Goal: Information Seeking & Learning: Learn about a topic

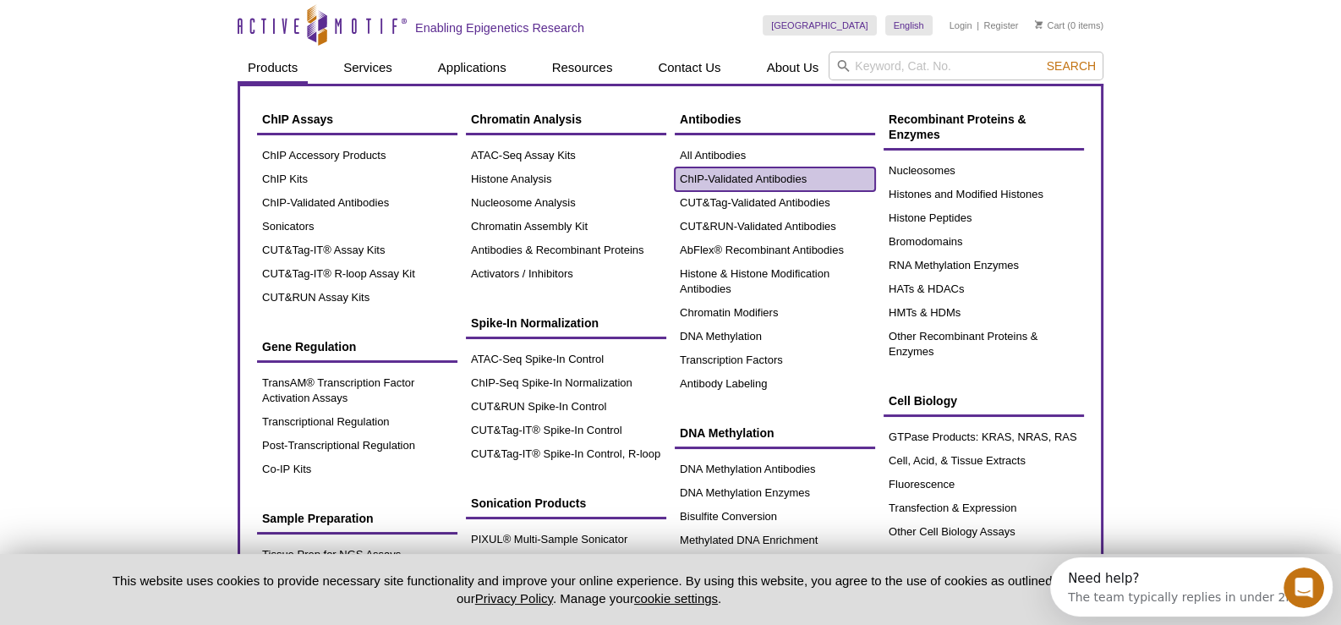
click at [773, 172] on link "ChIP-Validated Antibodies" at bounding box center [775, 179] width 200 height 24
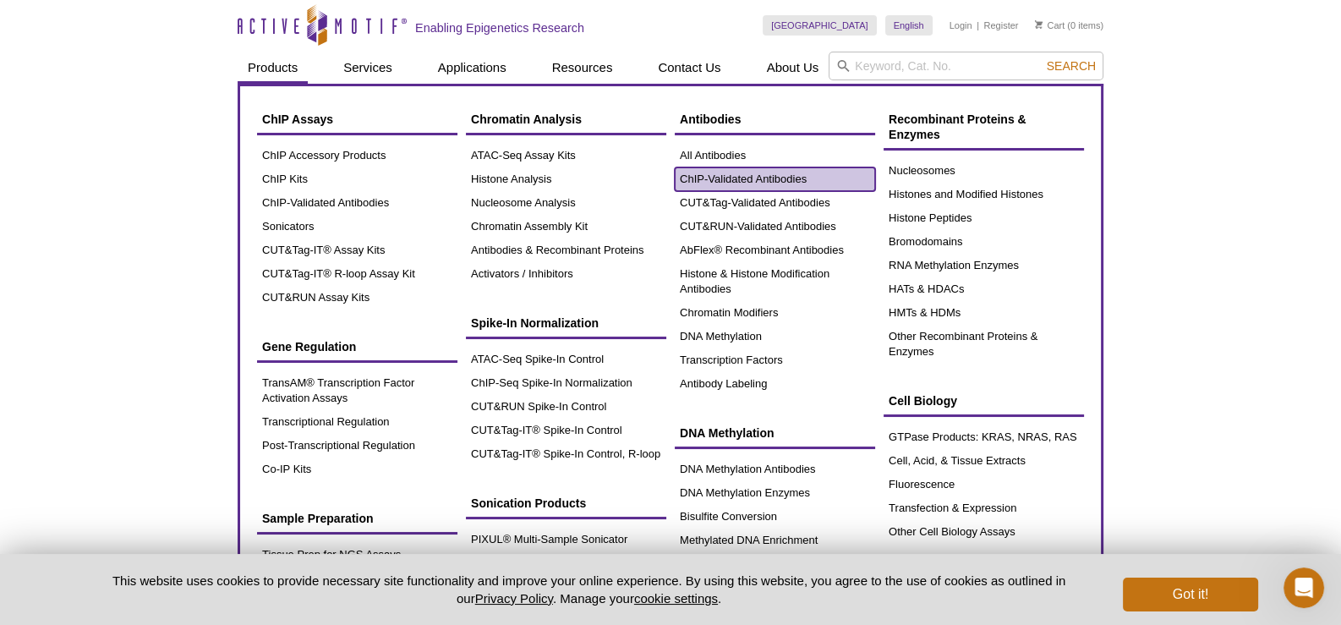
click at [771, 180] on link "ChIP-Validated Antibodies" at bounding box center [775, 179] width 200 height 24
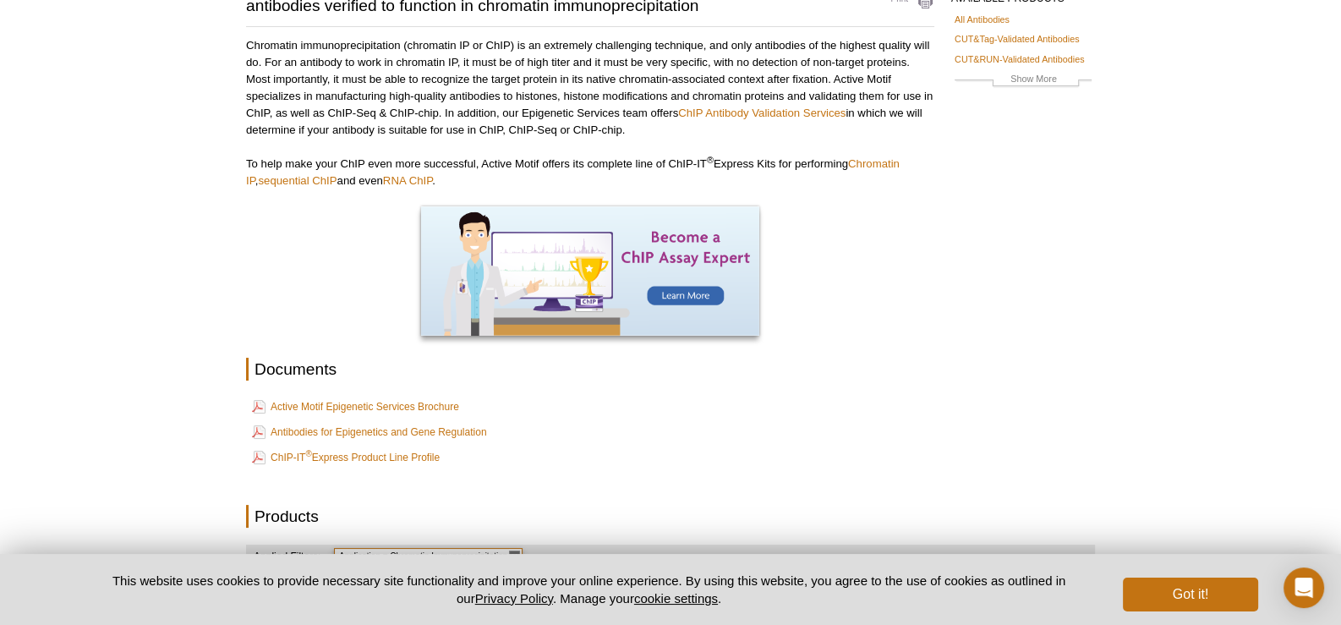
scroll to position [422, 0]
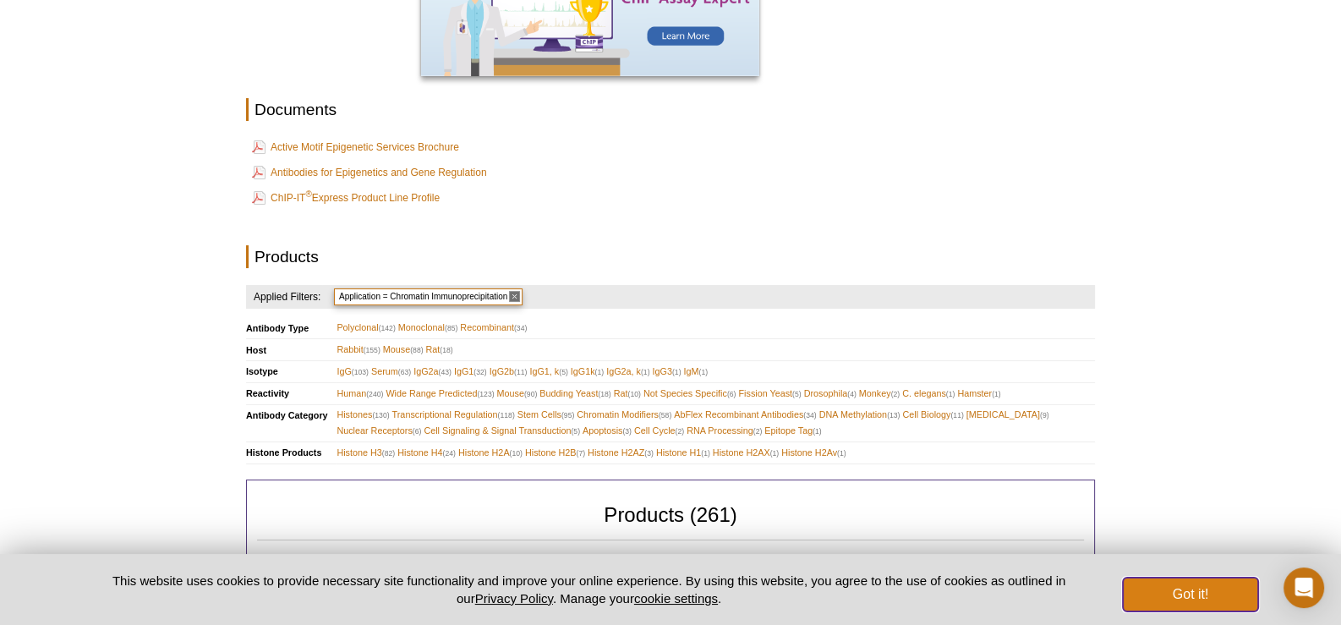
drag, startPoint x: 1216, startPoint y: 585, endPoint x: 1221, endPoint y: 550, distance: 35.0
click at [1215, 585] on button "Got it!" at bounding box center [1190, 594] width 135 height 34
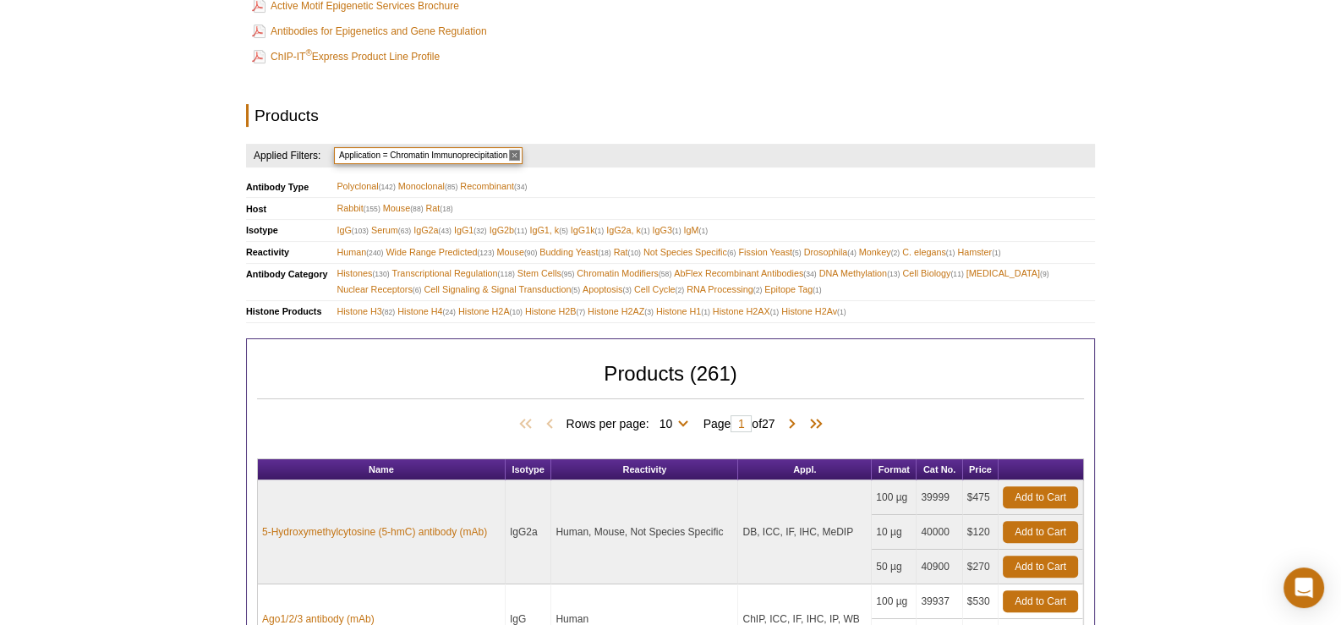
scroll to position [675, 0]
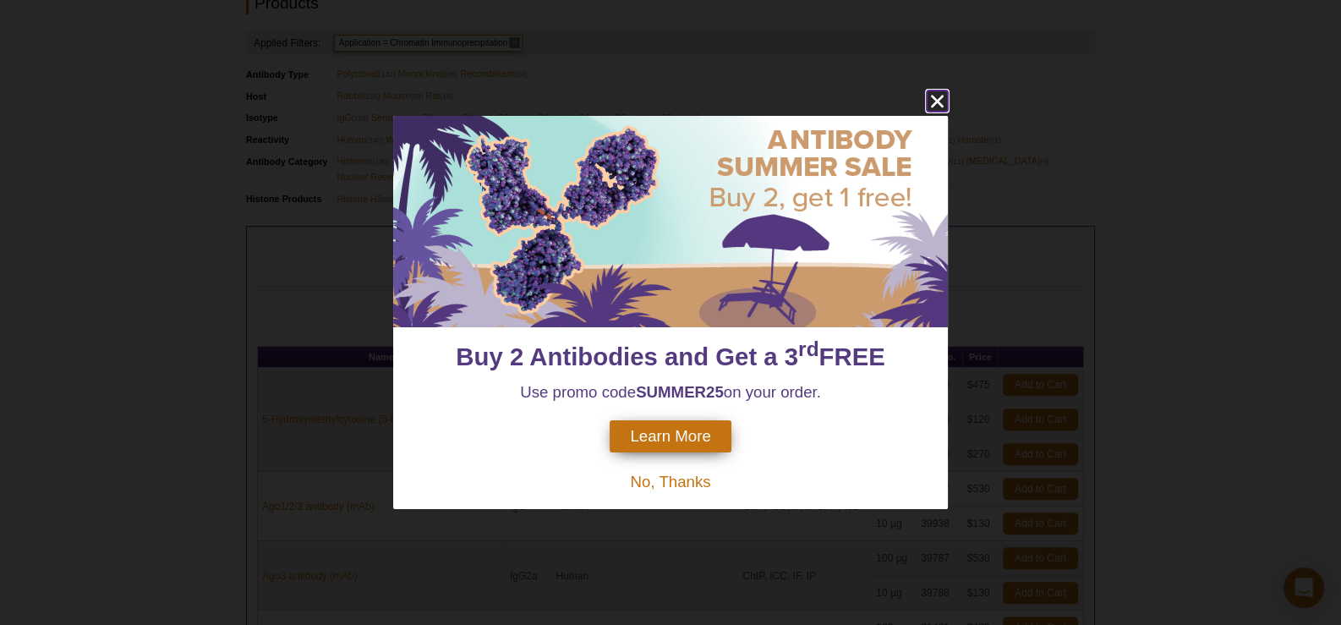
click at [935, 106] on icon "close" at bounding box center [937, 100] width 21 height 21
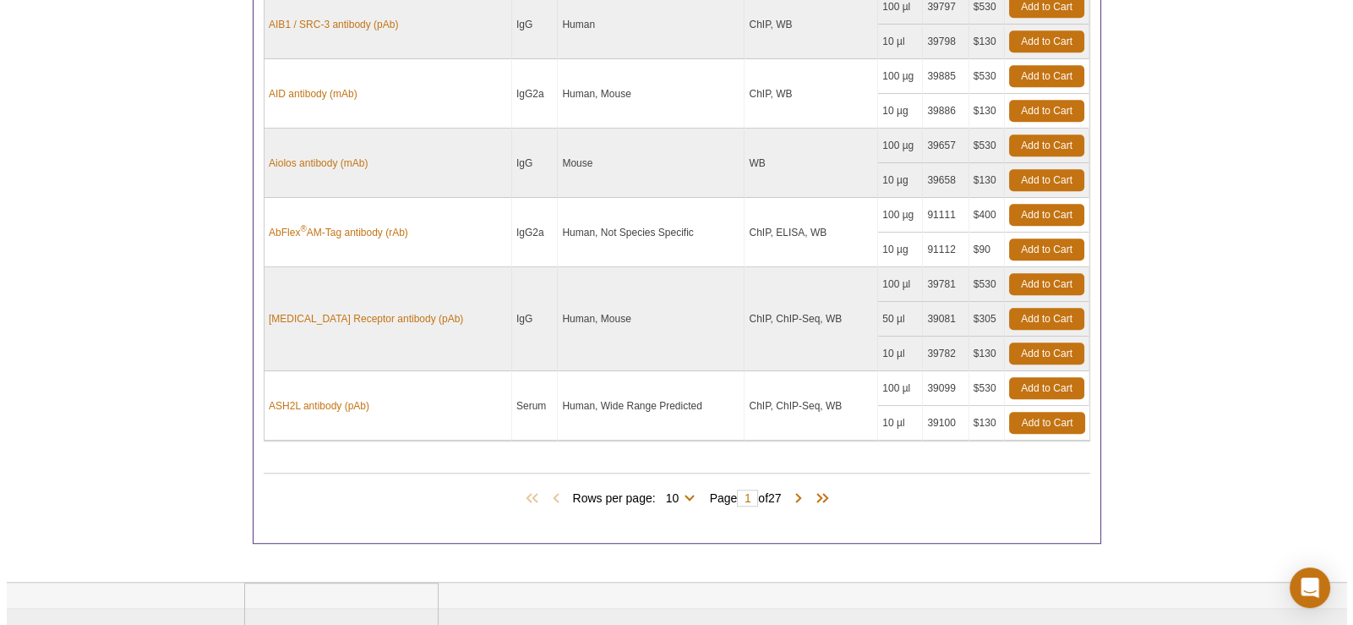
scroll to position [1508, 0]
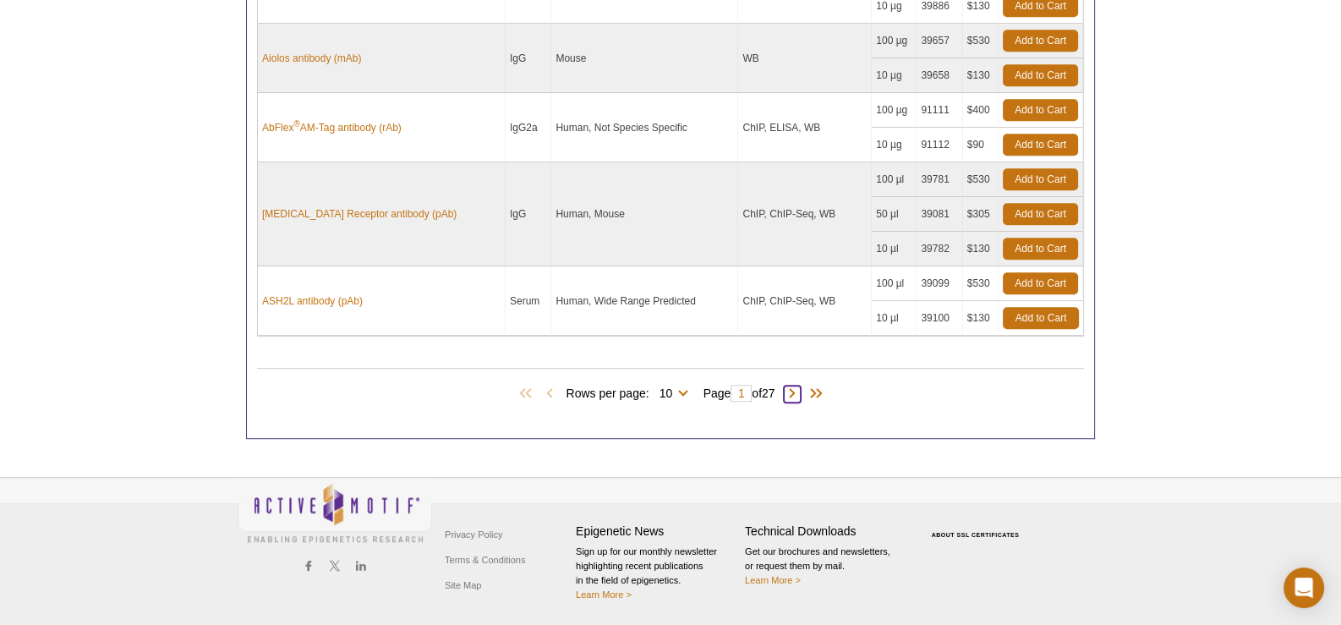
click at [801, 385] on span at bounding box center [792, 393] width 17 height 17
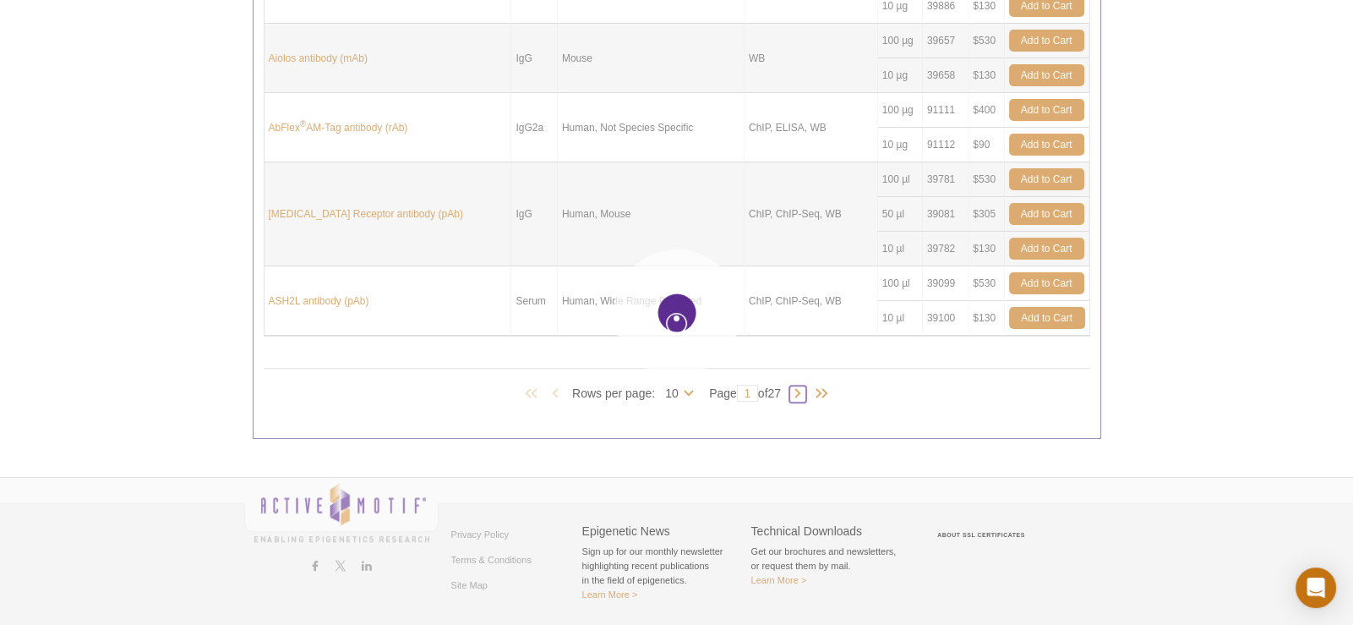
type input "2"
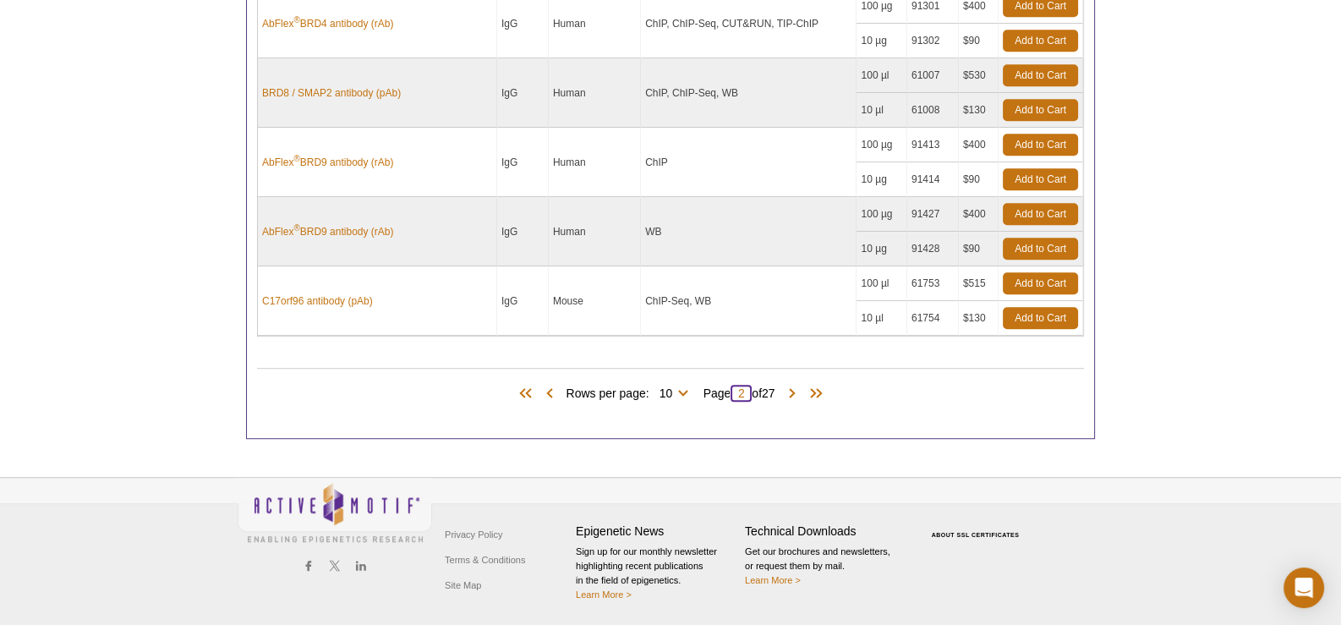
click at [746, 385] on input "2" at bounding box center [740, 393] width 21 height 17
type input "20"
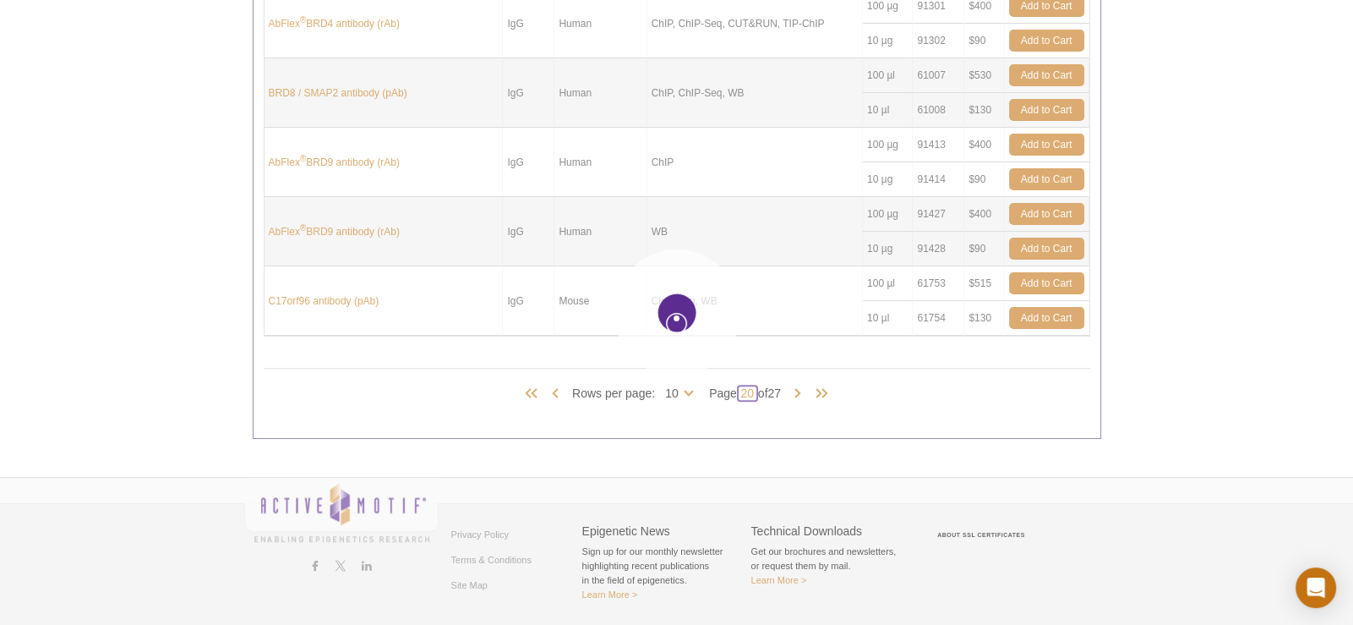
type input "20"
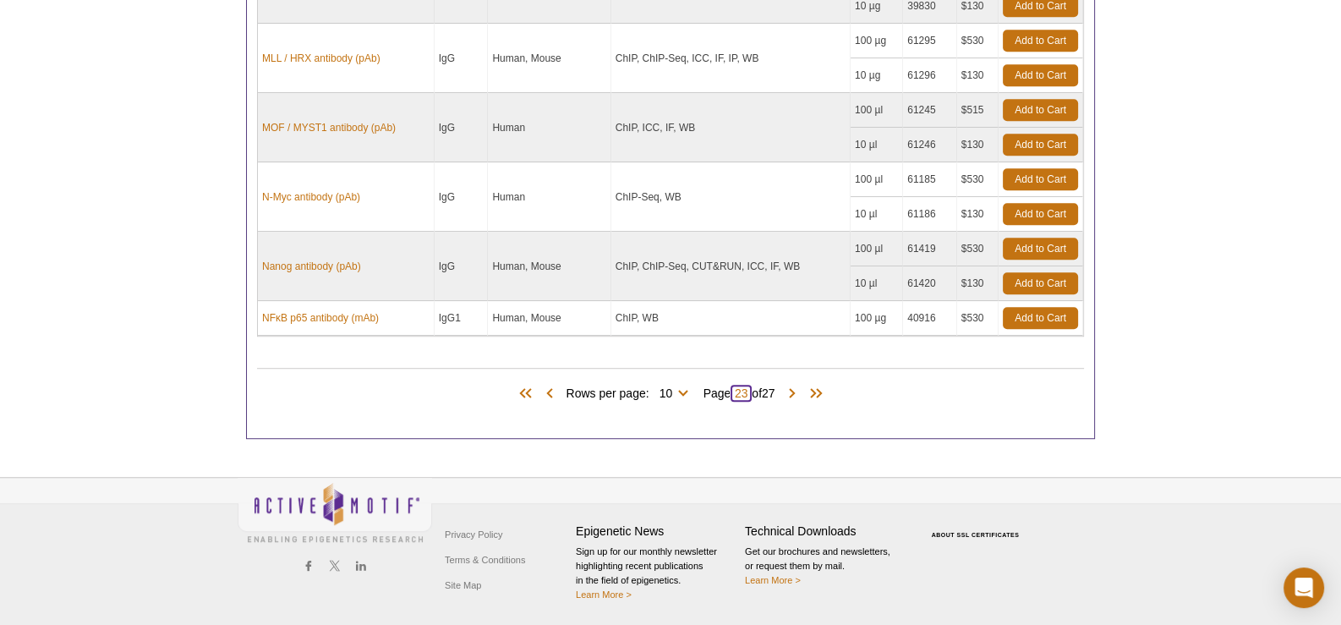
type input "23"
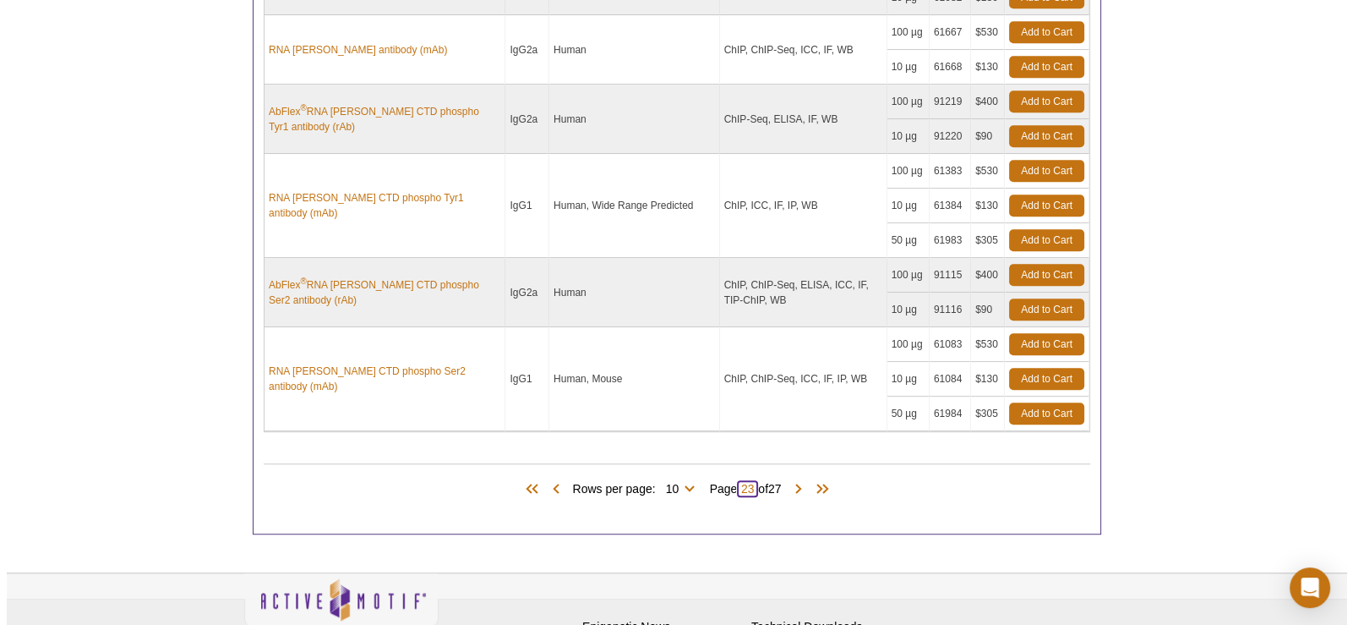
scroll to position [1454, 0]
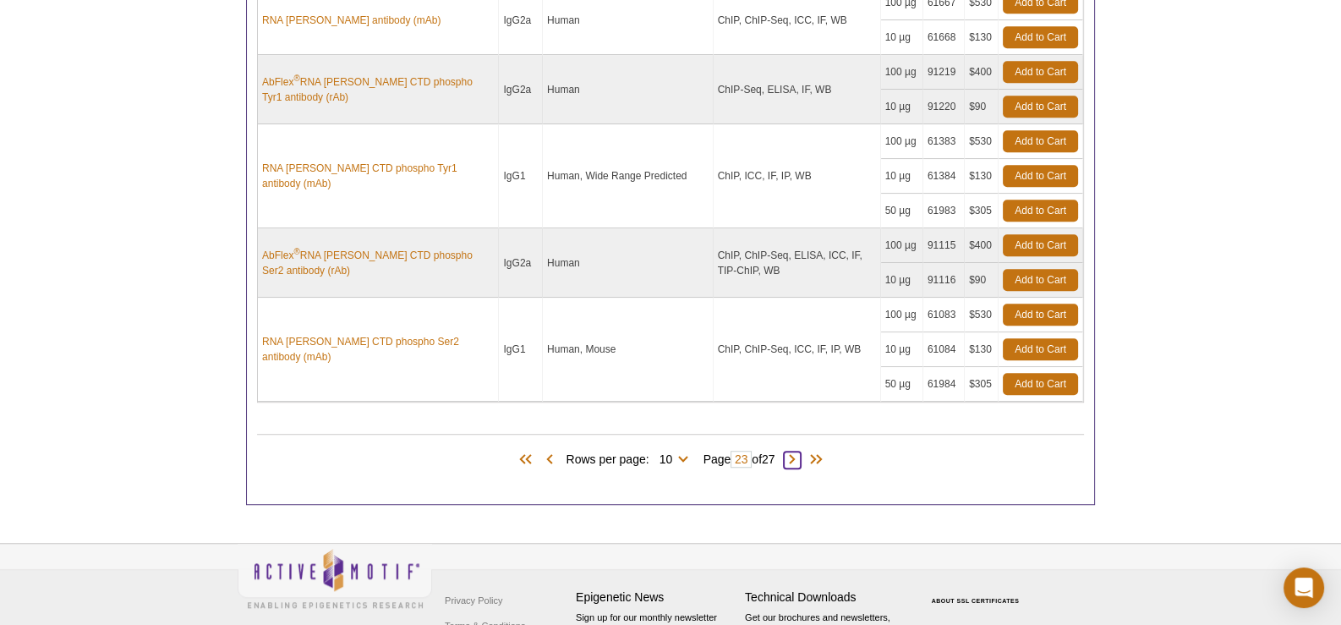
click at [799, 451] on span at bounding box center [792, 459] width 17 height 17
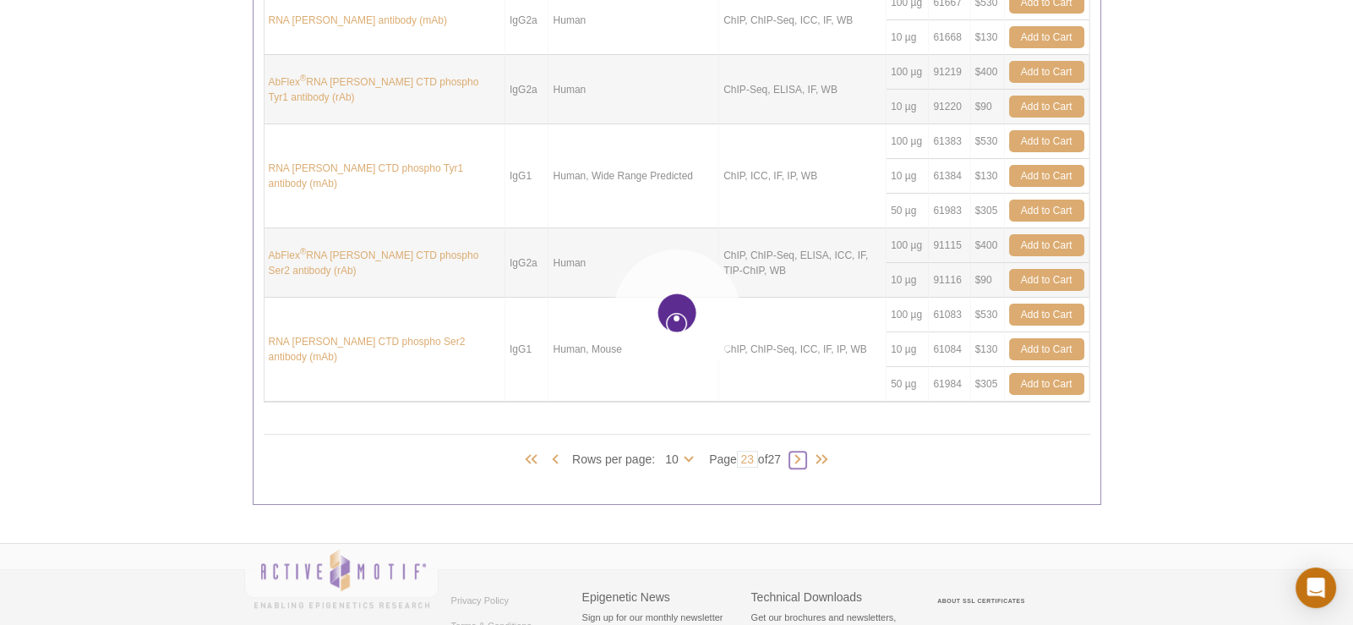
type input "24"
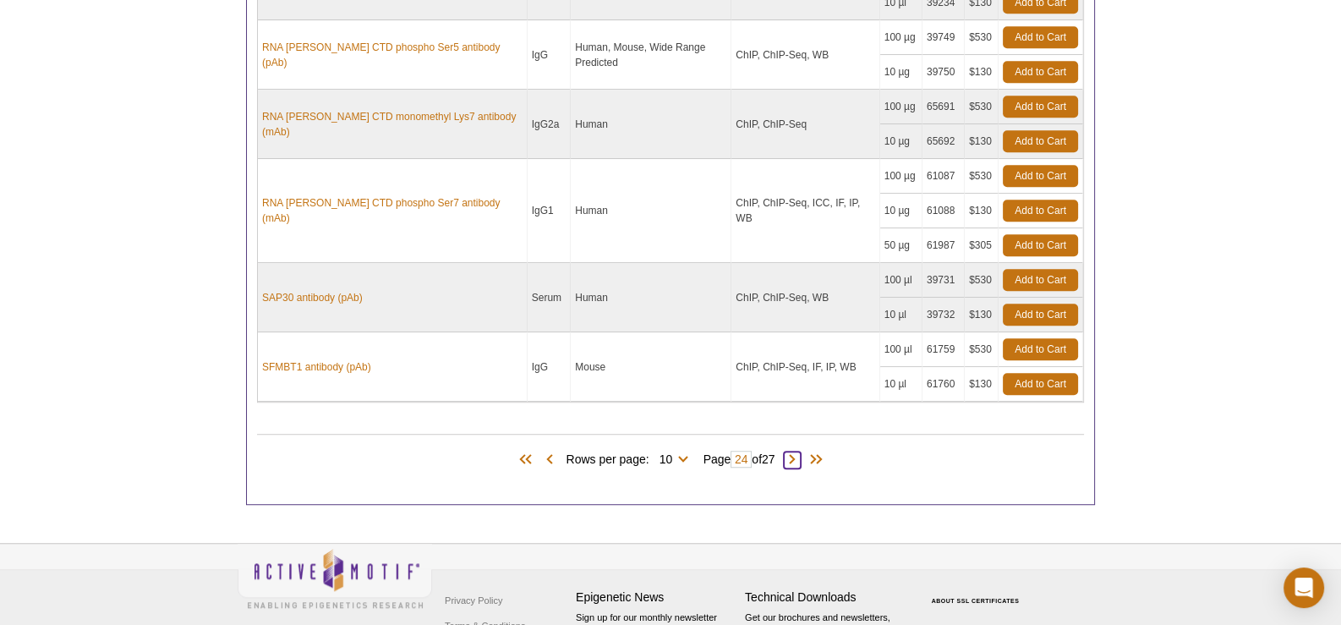
click at [797, 451] on span at bounding box center [792, 459] width 17 height 17
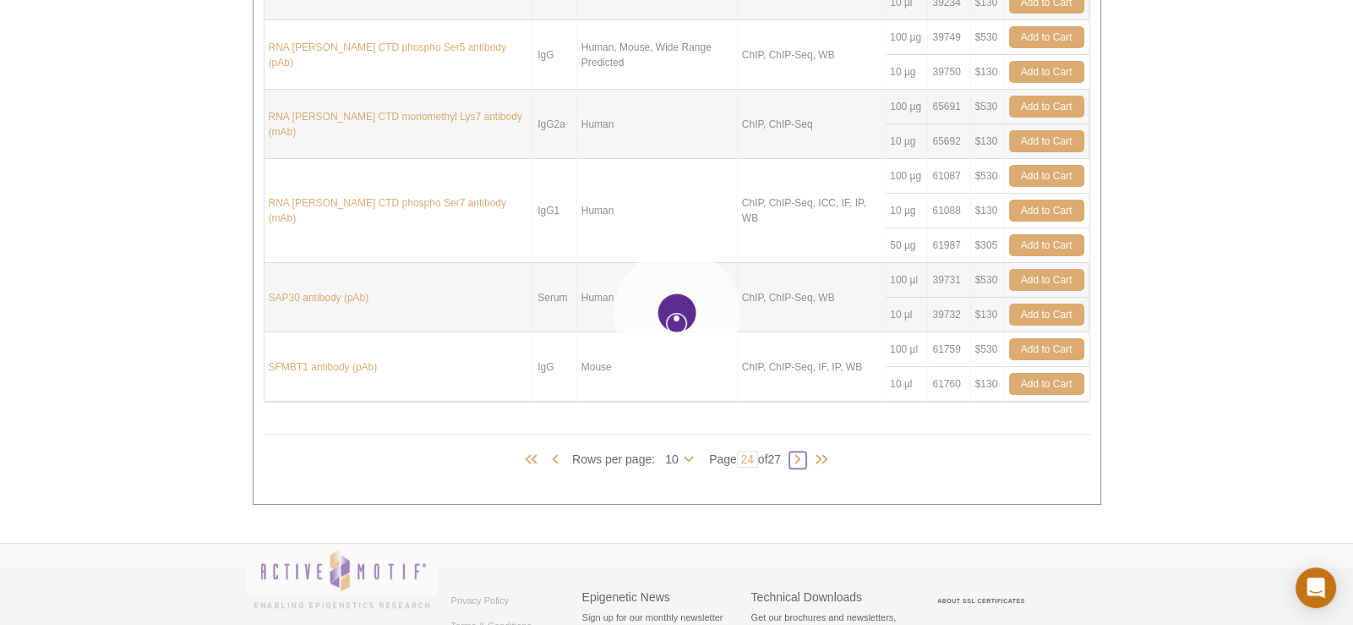
type input "25"
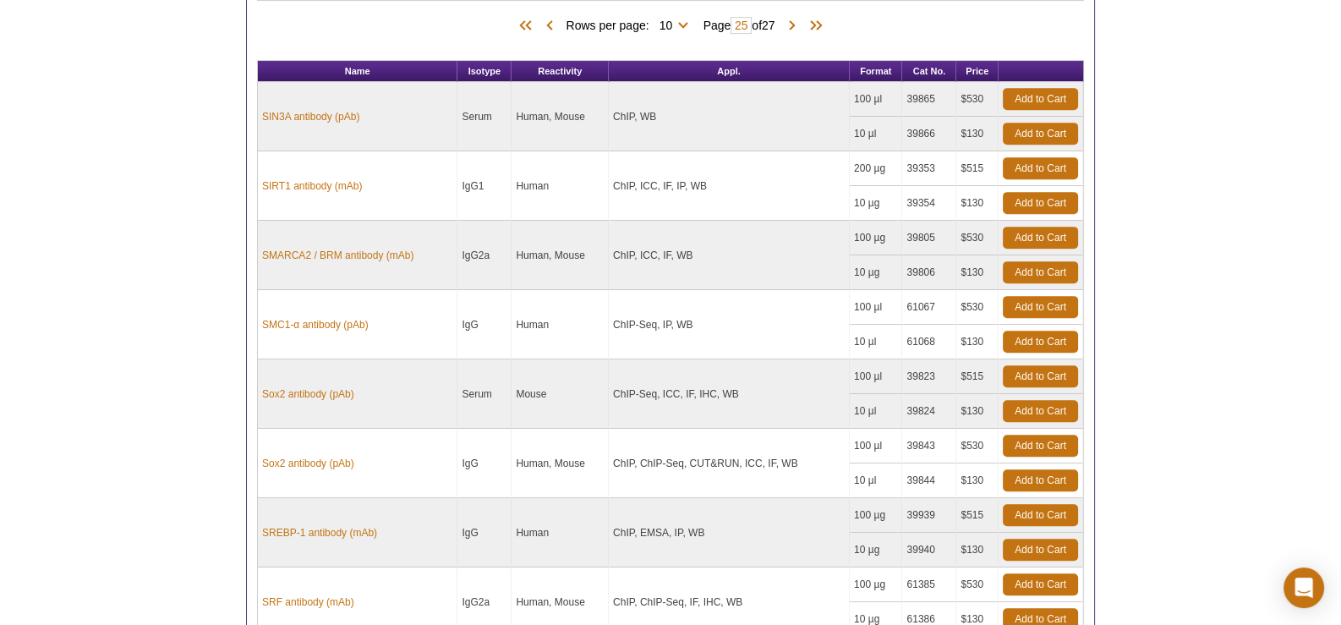
scroll to position [848, 0]
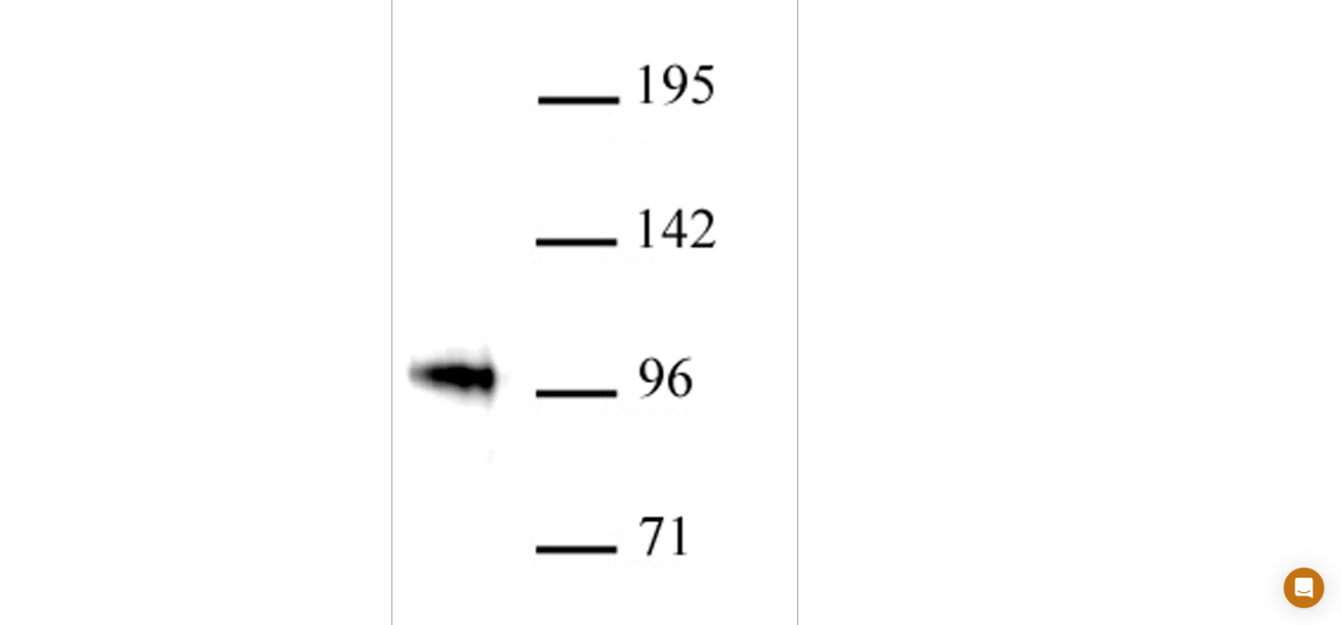
scroll to position [760, 0]
